Goal: Information Seeking & Learning: Learn about a topic

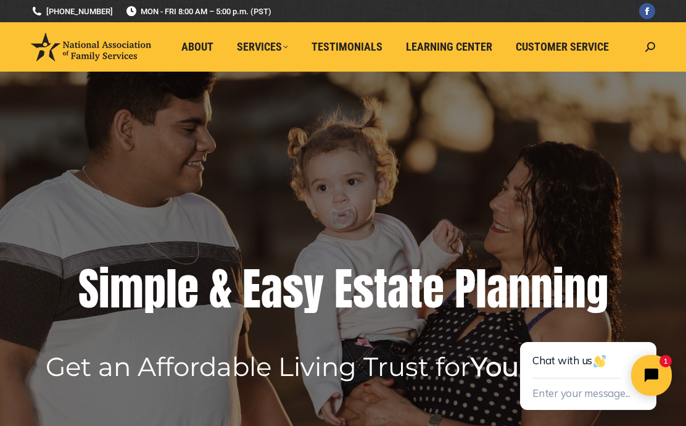
click at [659, 373] on icon "Close chat widget" at bounding box center [658, 375] width 19 height 19
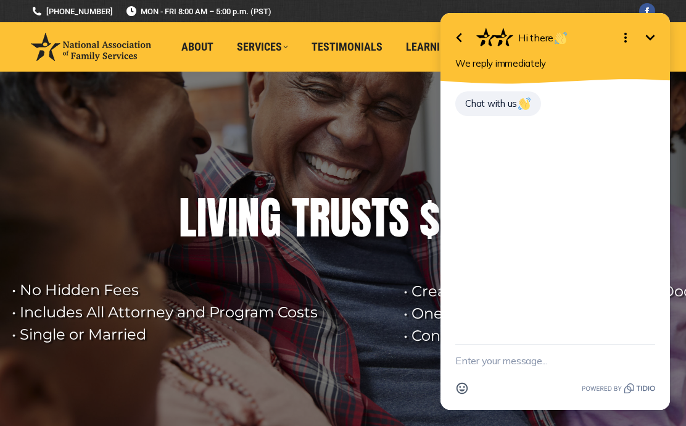
click at [473, 382] on button "Emoji" at bounding box center [462, 388] width 23 height 23
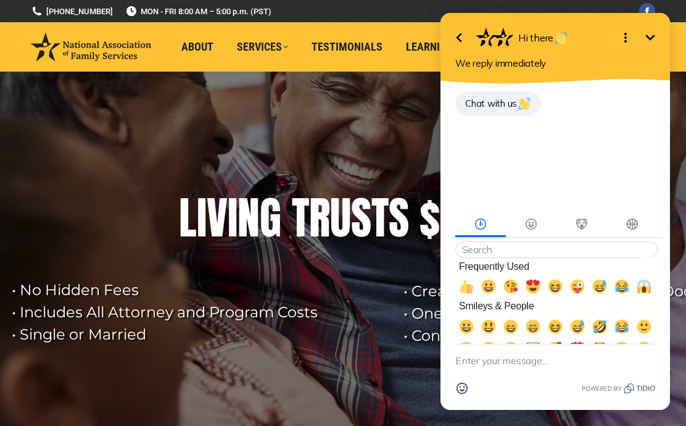
click at [471, 132] on div "Chat with us" at bounding box center [558, 111] width 204 height 42
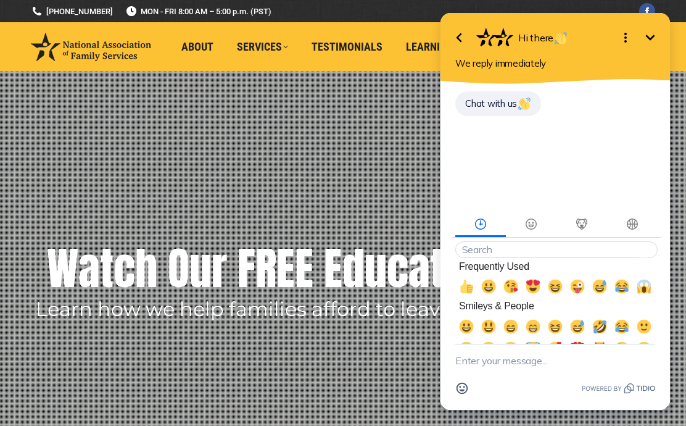
click at [481, 109] on span "Chat with us" at bounding box center [498, 104] width 66 height 12
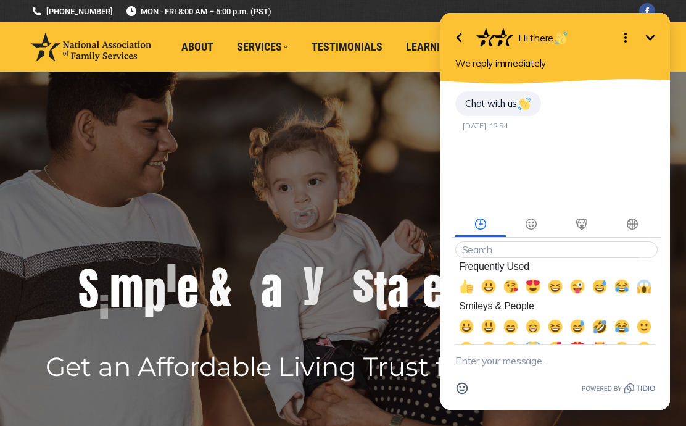
click at [465, 363] on textarea "New message" at bounding box center [556, 360] width 200 height 32
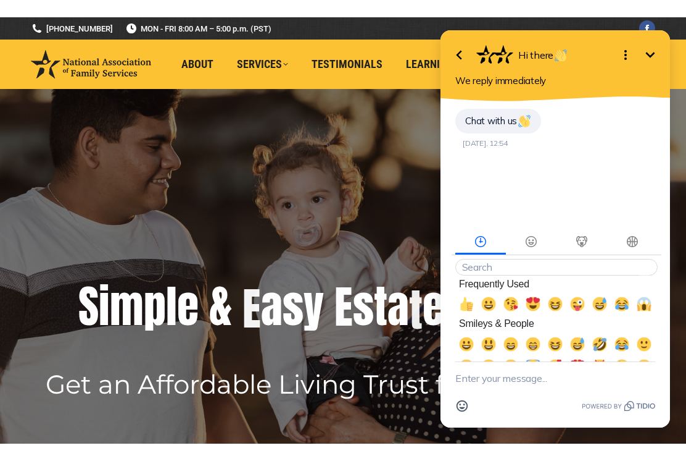
scroll to position [4, 0]
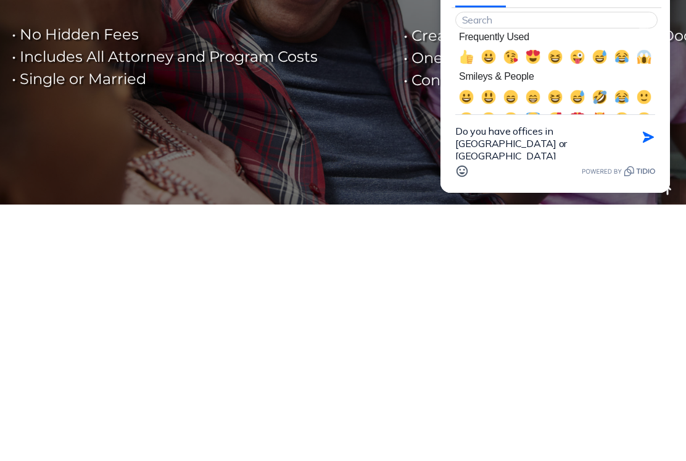
type textarea "Do you have offices in [GEOGRAPHIC_DATA] or [GEOGRAPHIC_DATA][PERSON_NAME], [US…"
click at [652, 141] on icon "button" at bounding box center [649, 137] width 14 height 14
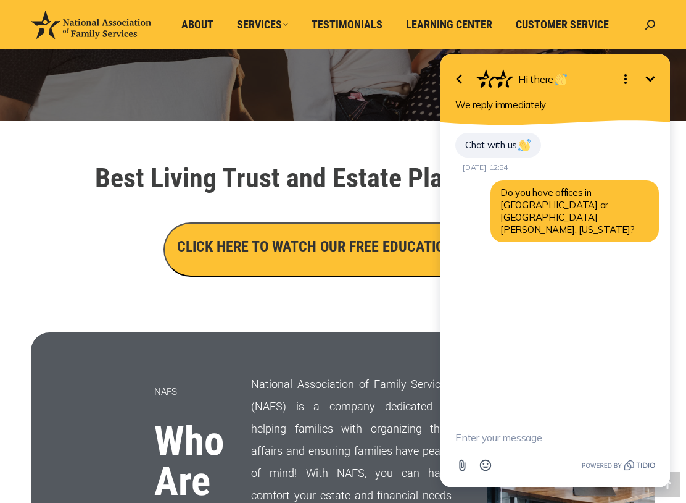
scroll to position [339, 0]
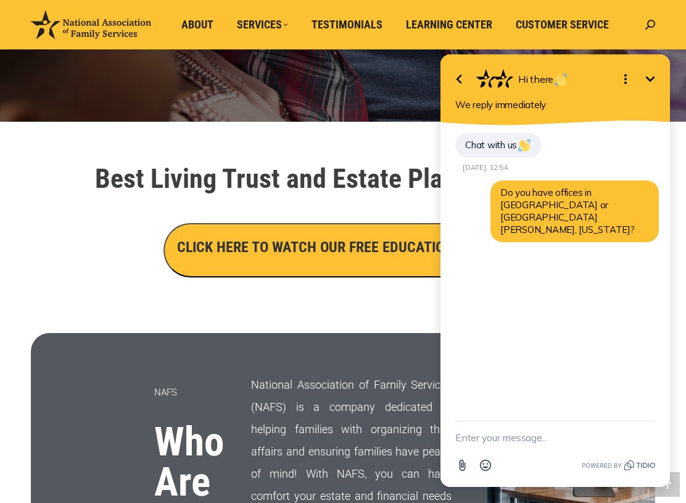
click at [204, 22] on span "About" at bounding box center [197, 25] width 32 height 14
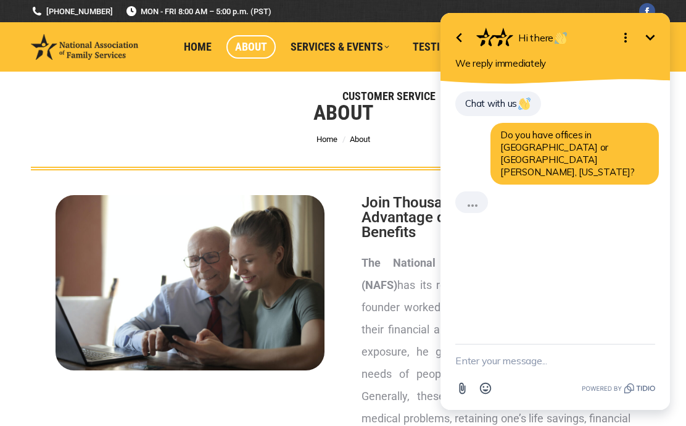
click at [409, 122] on div "About You are here: Home About" at bounding box center [343, 121] width 686 height 99
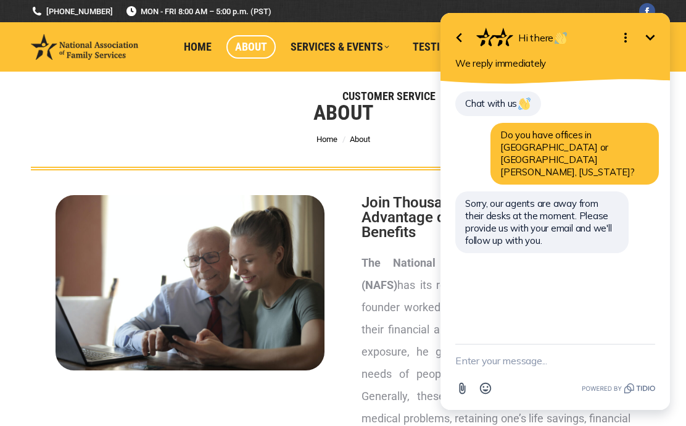
click at [464, 30] on icon "button" at bounding box center [459, 37] width 15 height 15
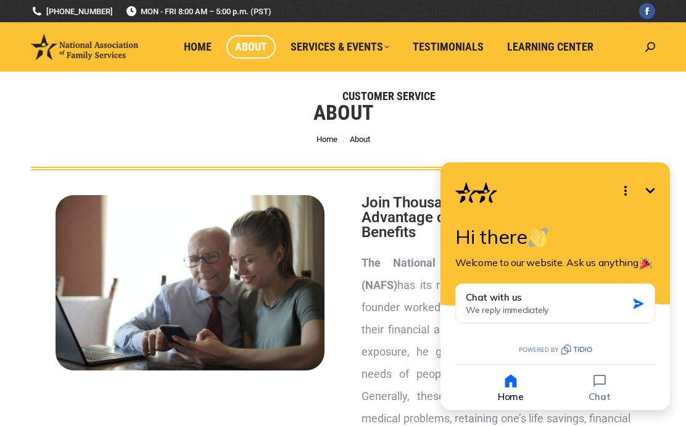
click at [643, 194] on button "Minimize" at bounding box center [650, 190] width 25 height 25
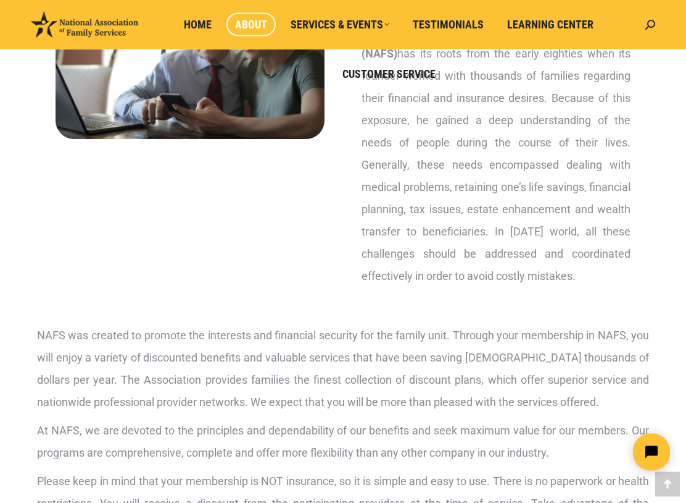
scroll to position [231, 0]
click at [392, 81] on link "Customer Service" at bounding box center [389, 73] width 111 height 23
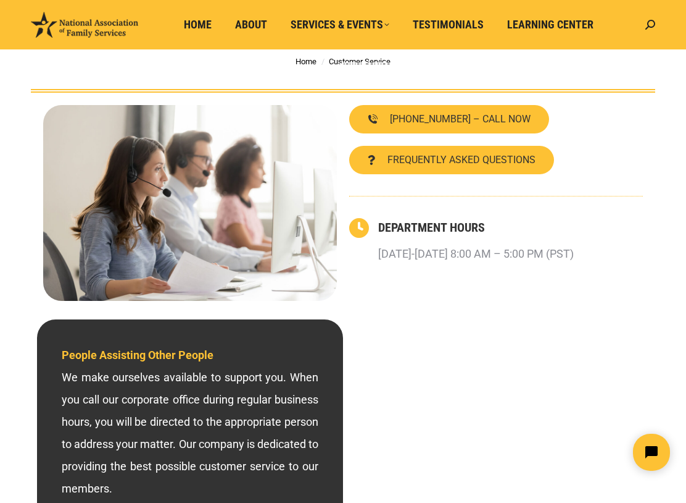
click at [441, 155] on span "FREQUENTLY ASKED QUESTIONS" at bounding box center [462, 160] width 148 height 10
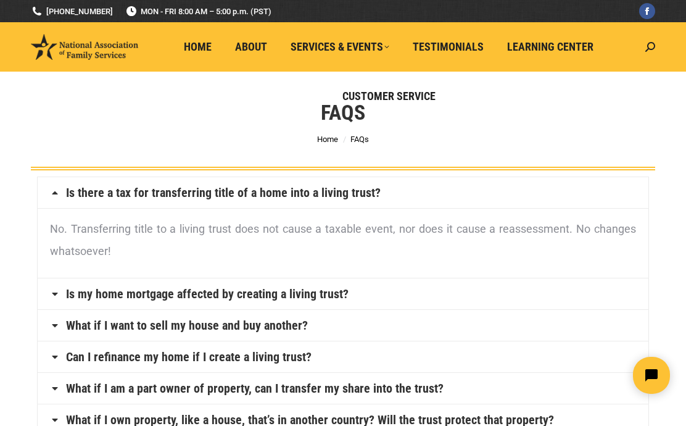
click at [203, 44] on span "Home" at bounding box center [198, 47] width 28 height 14
click at [257, 41] on span "About" at bounding box center [251, 47] width 32 height 14
click at [254, 43] on span "About" at bounding box center [251, 47] width 32 height 14
click at [251, 49] on span "About" at bounding box center [251, 47] width 32 height 14
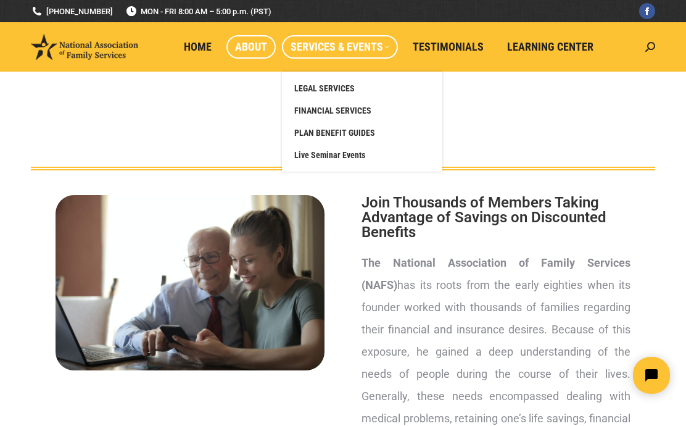
click at [330, 88] on span "LEGAL SERVICES" at bounding box center [324, 88] width 60 height 11
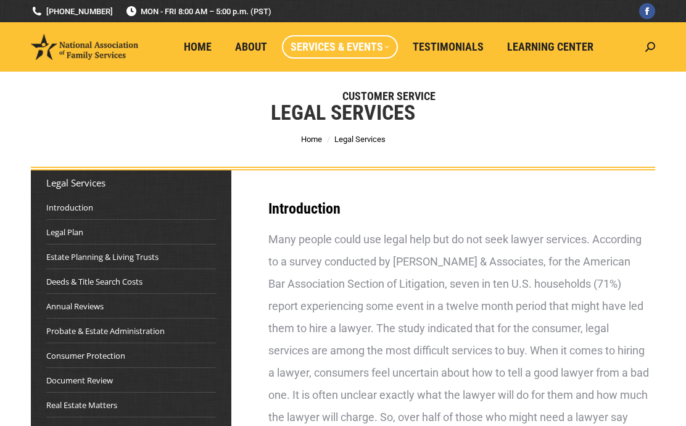
click at [118, 256] on link "Estate Planning & Living Trusts" at bounding box center [102, 257] width 112 height 12
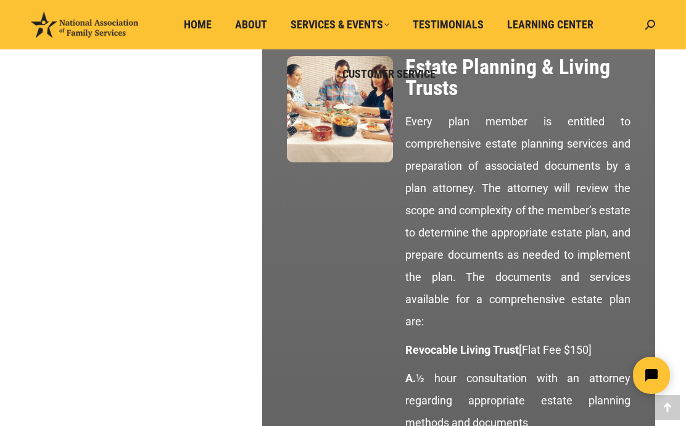
scroll to position [1303, 0]
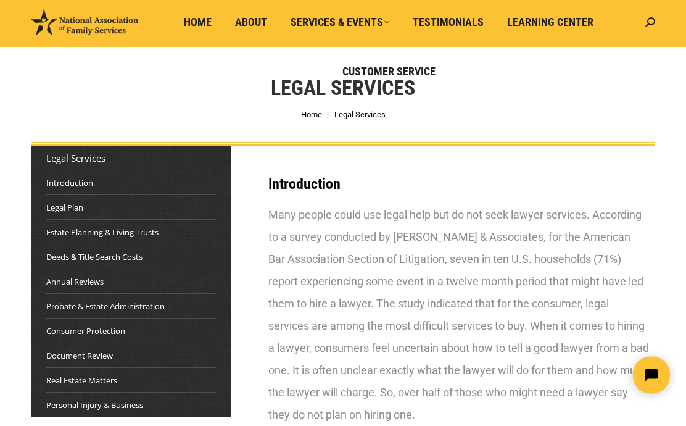
scroll to position [0, 0]
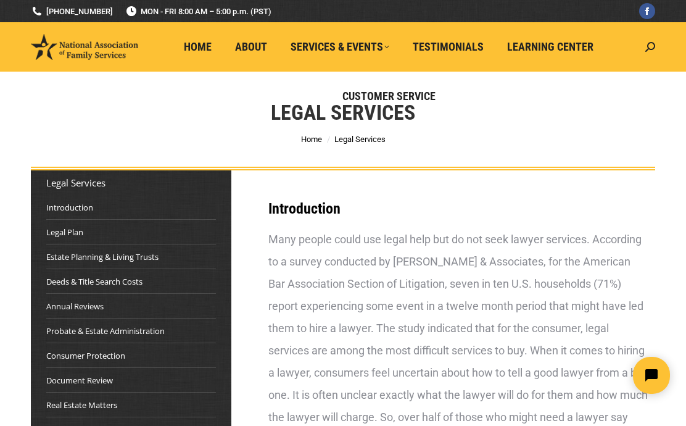
click at [447, 51] on span "Testimonials" at bounding box center [448, 47] width 71 height 14
